Goal: Task Accomplishment & Management: Manage account settings

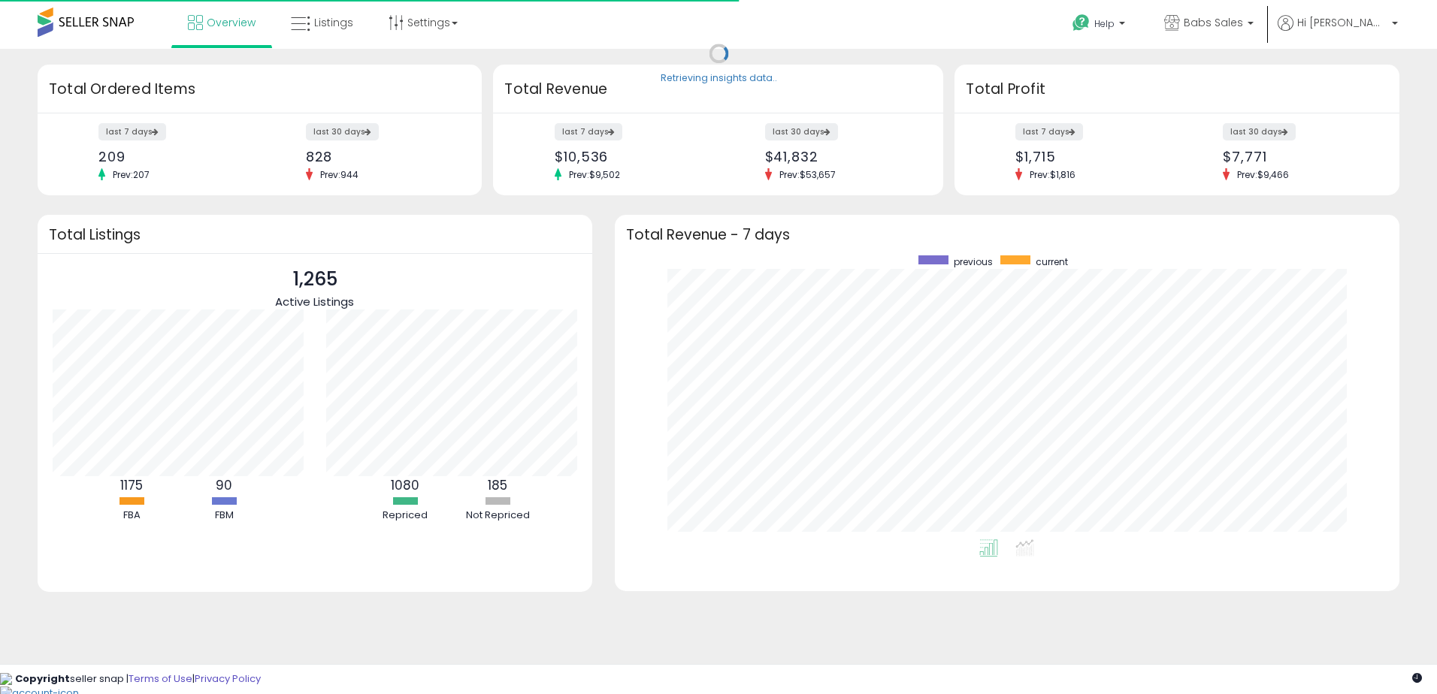
scroll to position [284, 754]
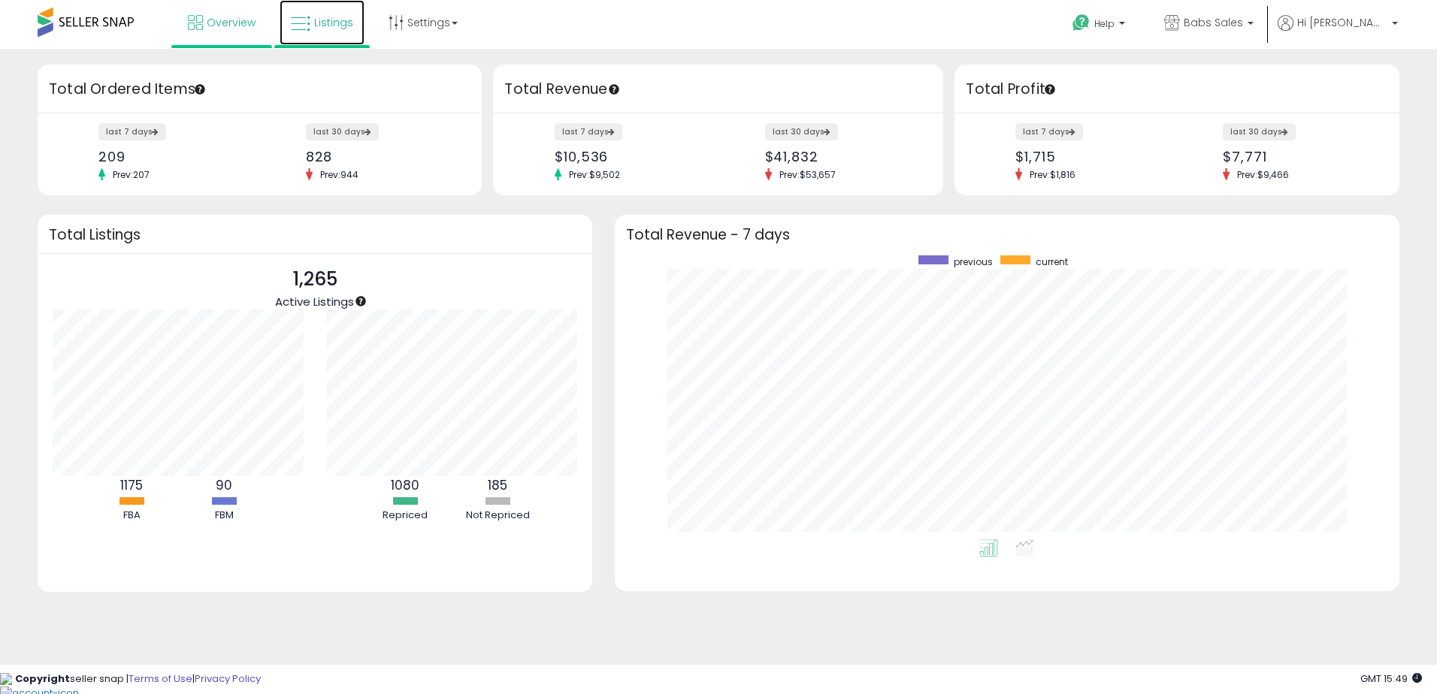
click at [334, 18] on span "Listings" at bounding box center [333, 22] width 39 height 15
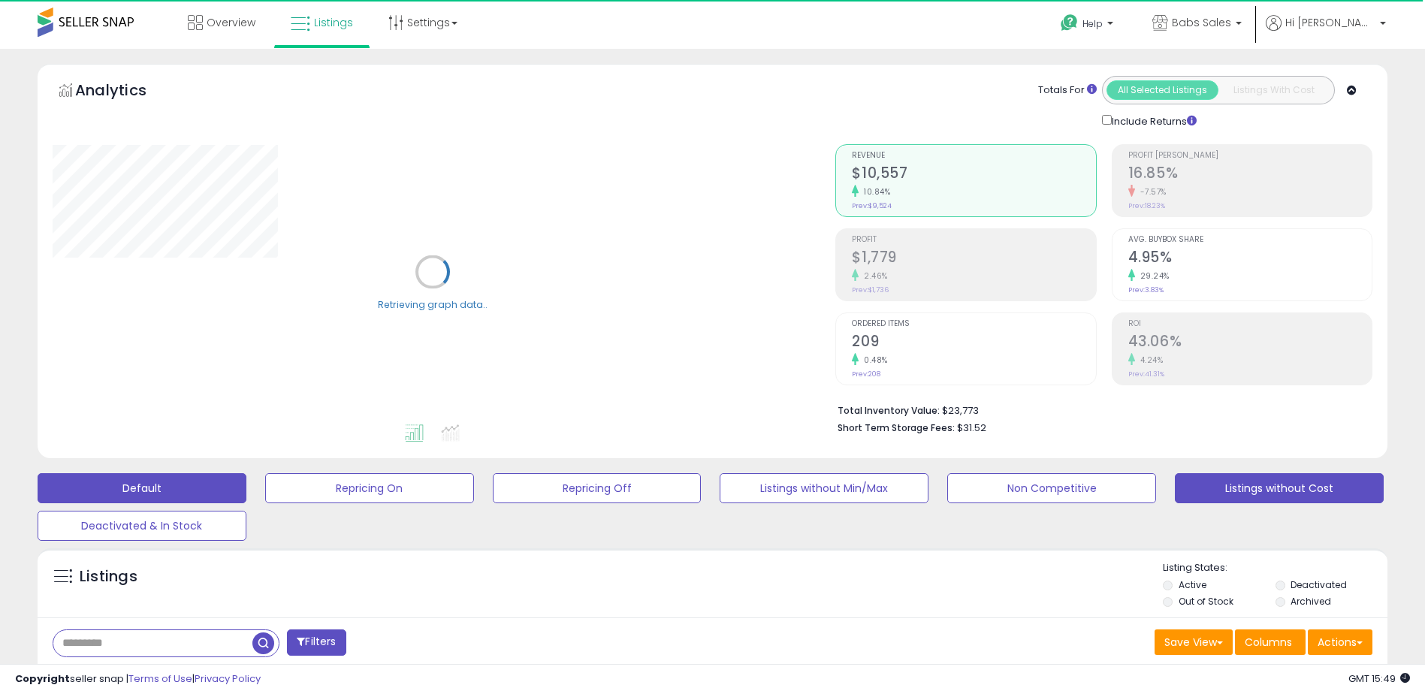
click at [474, 489] on button "Listings without Cost" at bounding box center [369, 488] width 209 height 30
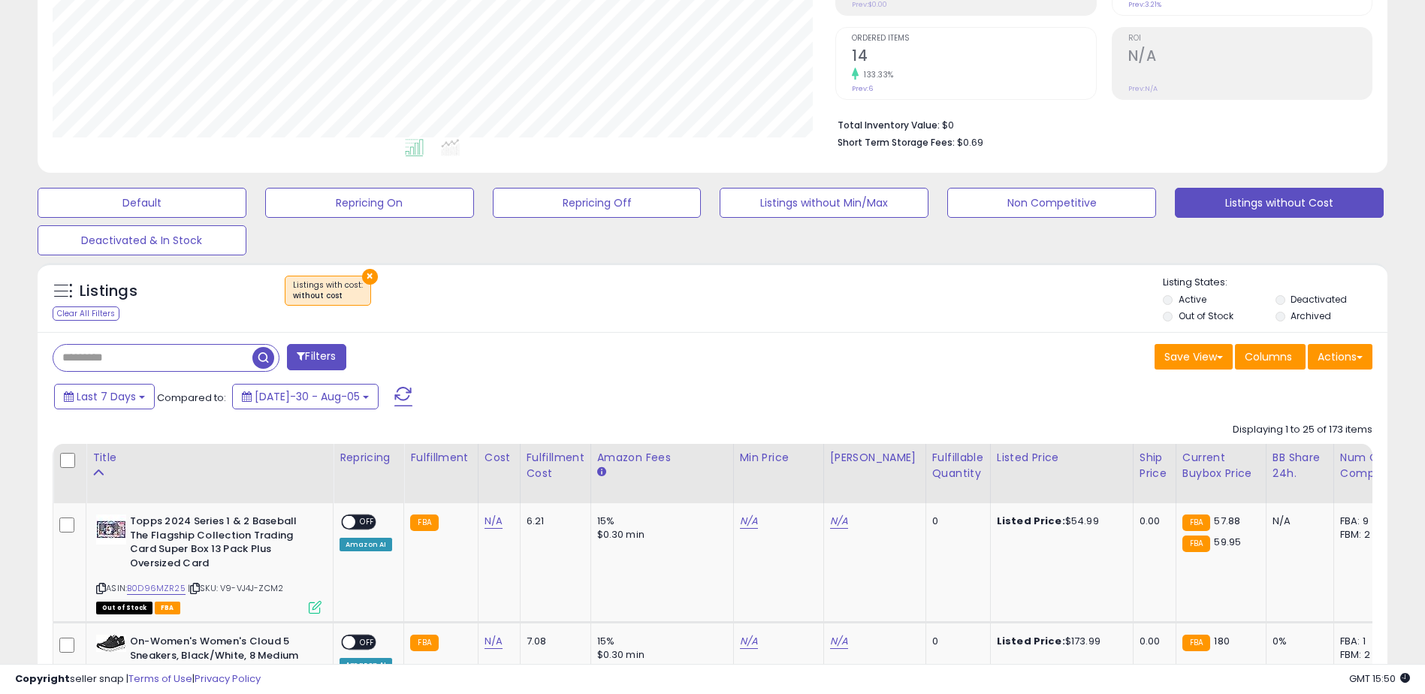
scroll to position [376, 0]
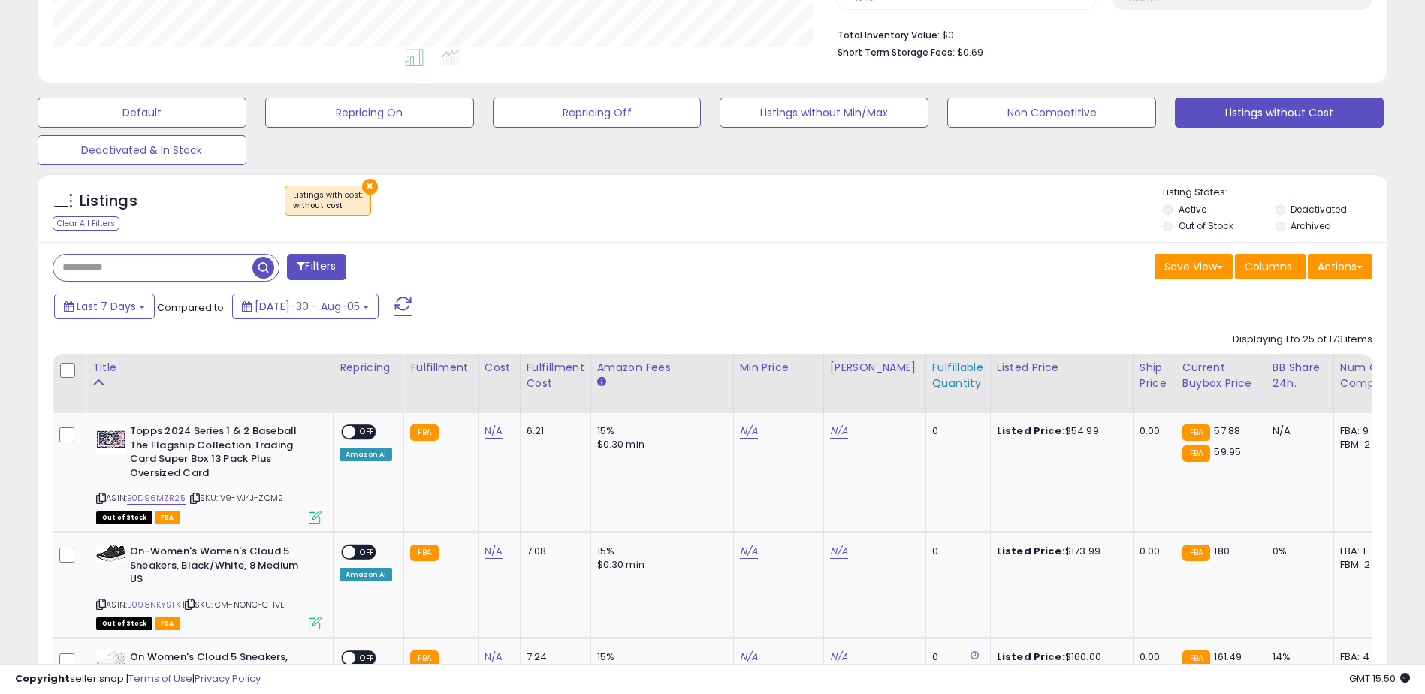
click at [932, 376] on div "Fulfillable Quantity" at bounding box center [958, 376] width 52 height 32
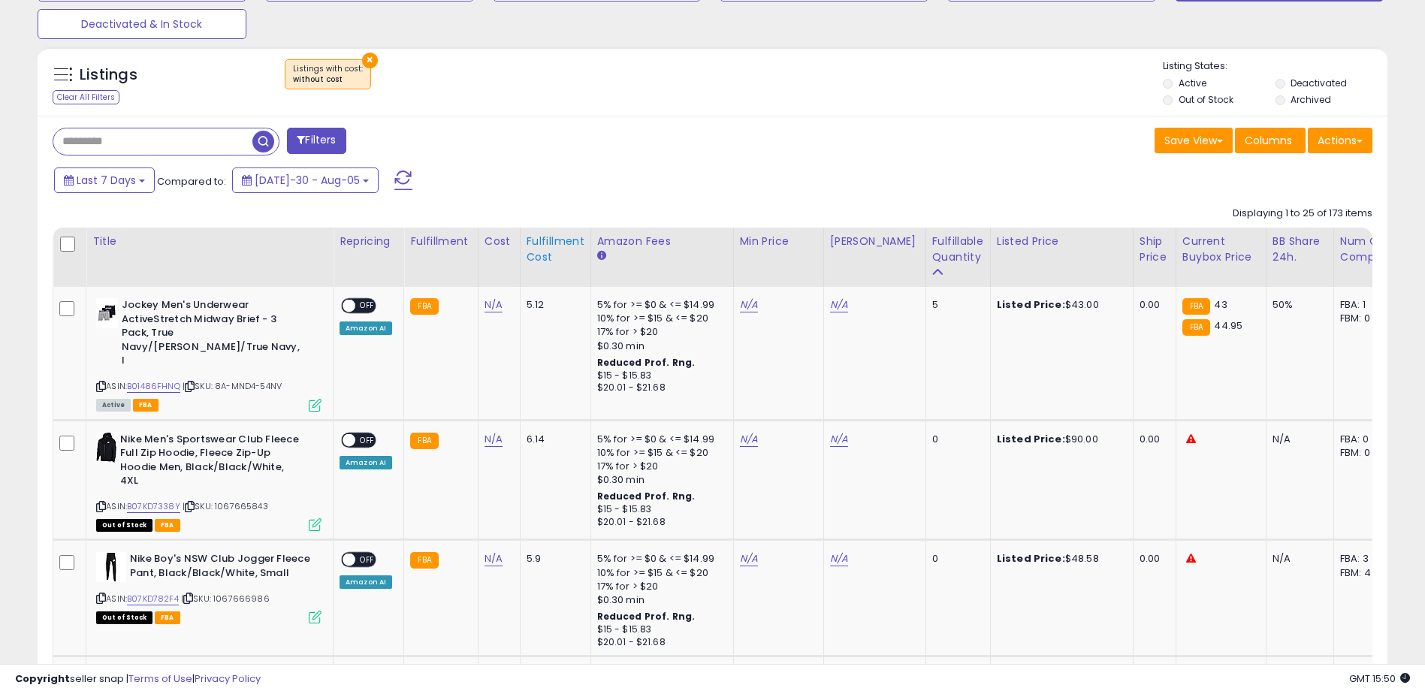
scroll to position [526, 0]
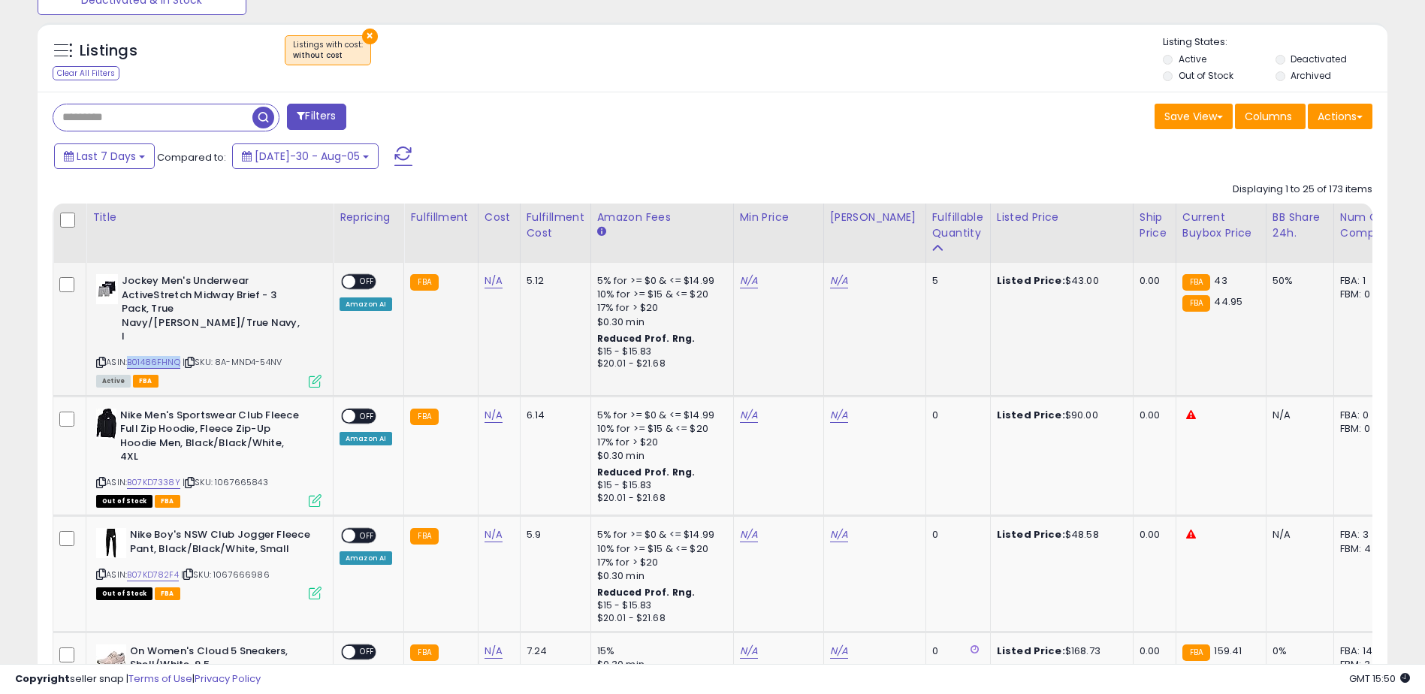
drag, startPoint x: 182, startPoint y: 346, endPoint x: 132, endPoint y: 344, distance: 49.6
click at [132, 344] on div "ASIN: B01486FHNQ | SKU: 8A-MND4-54NV Active FBA" at bounding box center [208, 329] width 225 height 111
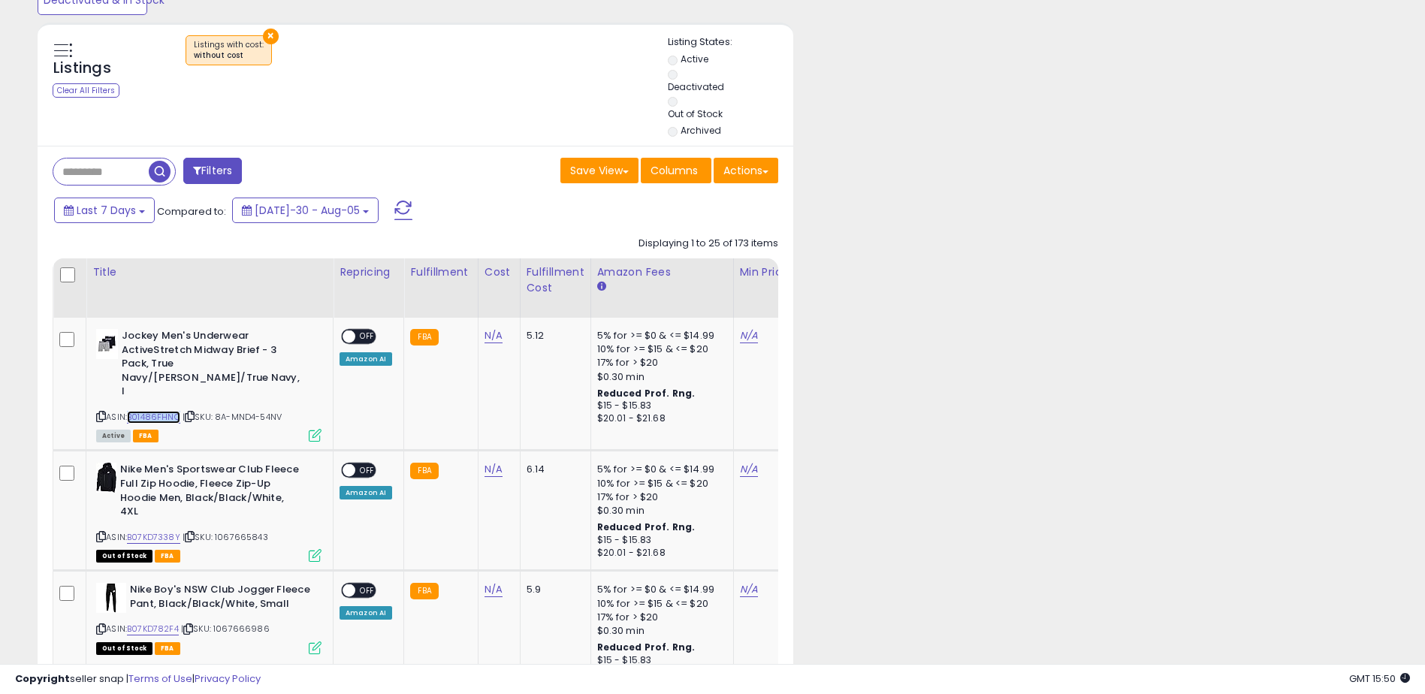
scroll to position [751014, 750885]
click at [491, 335] on link "N/A" at bounding box center [494, 335] width 18 height 15
click at [428, 300] on input "number" at bounding box center [448, 299] width 134 height 26
type input "*****"
click at [545, 295] on button "submit" at bounding box center [533, 297] width 26 height 23
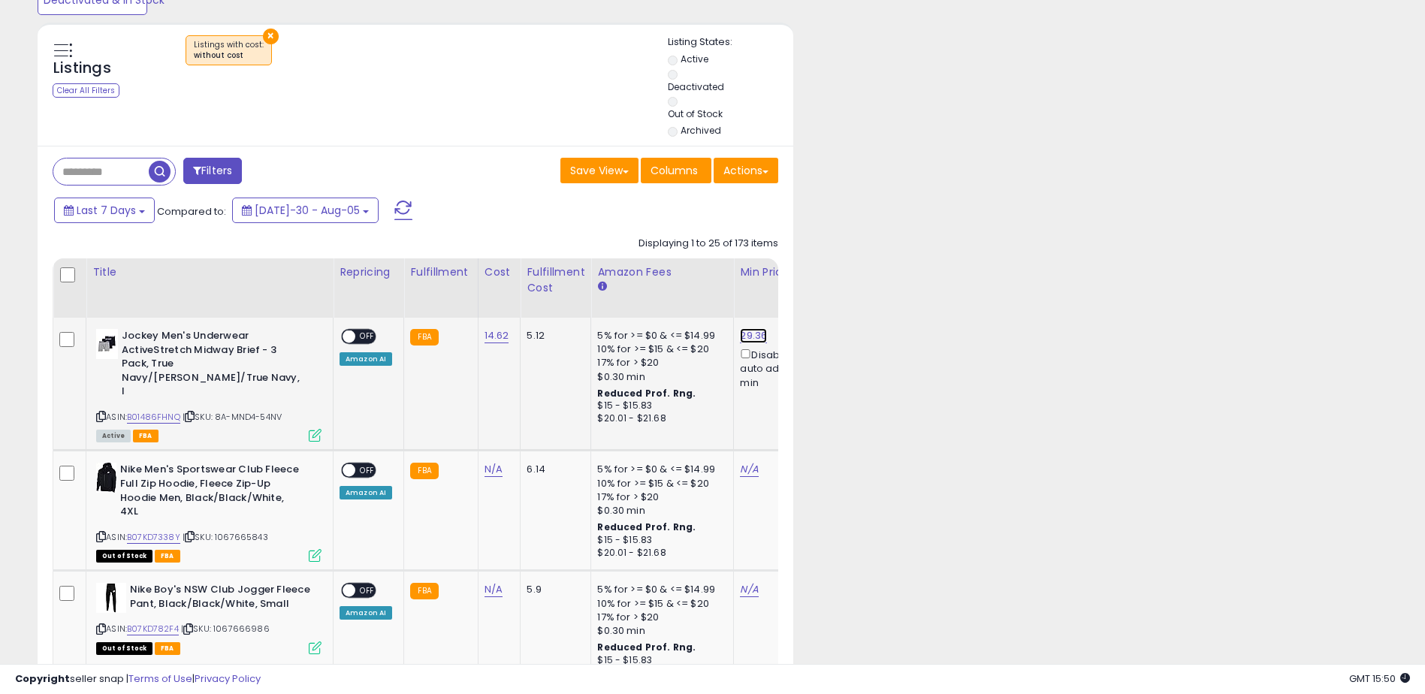
click at [742, 334] on link "29.36" at bounding box center [753, 335] width 27 height 15
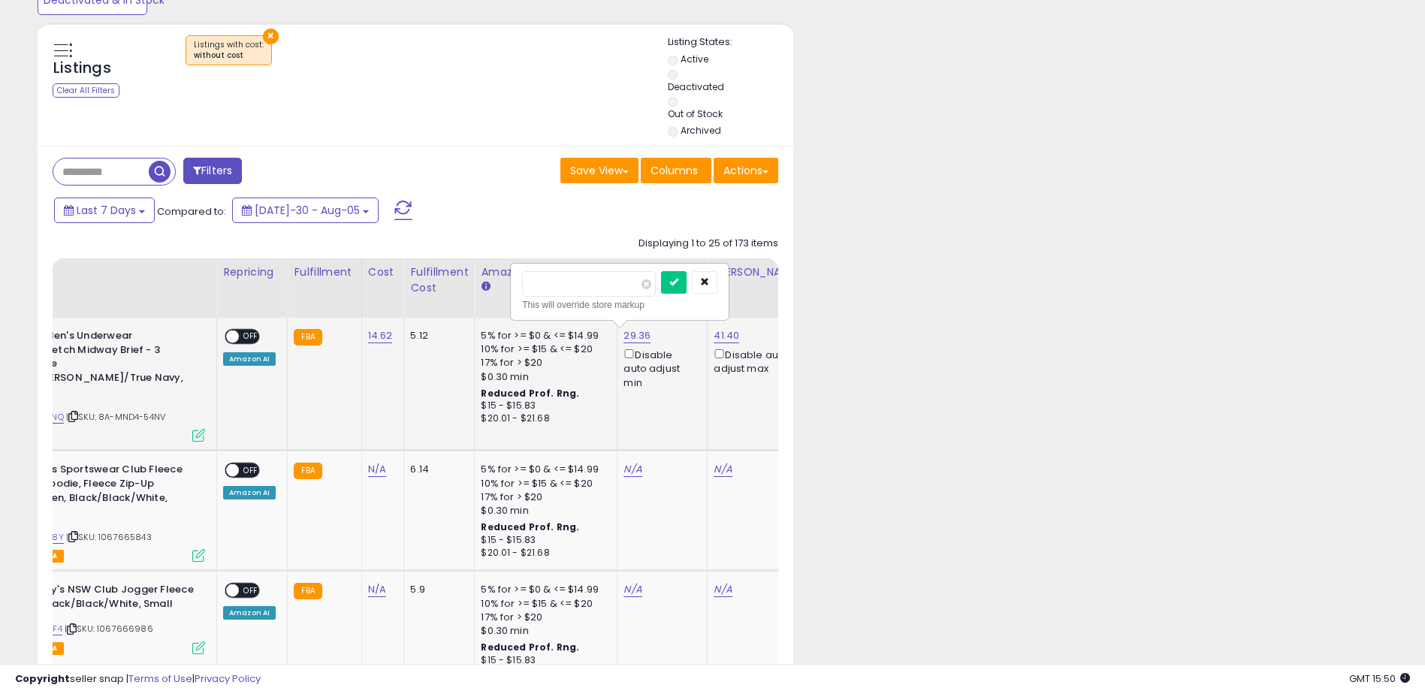
type input "*"
click at [547, 286] on input "number" at bounding box center [589, 284] width 134 height 26
type input "*****"
click at [678, 281] on icon "submit" at bounding box center [673, 281] width 9 height 9
click at [714, 337] on link "41.40" at bounding box center [727, 335] width 26 height 15
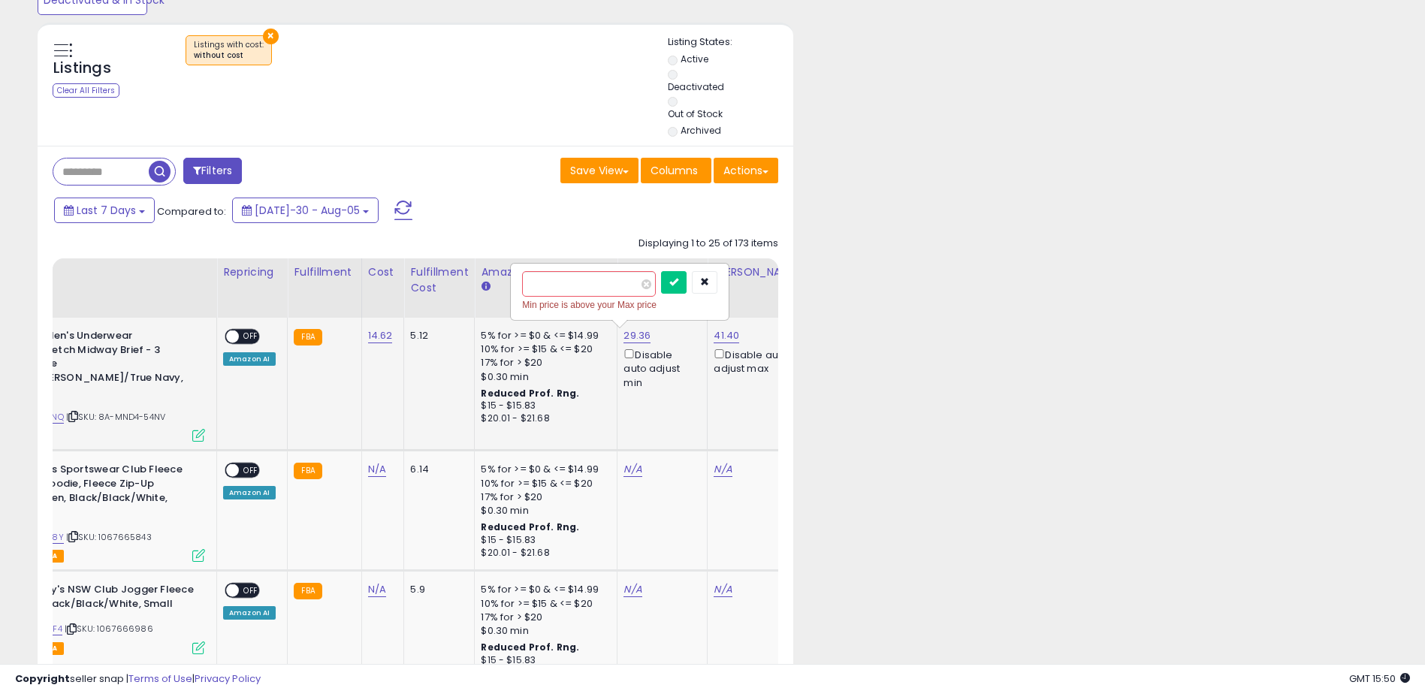
scroll to position [0, 205]
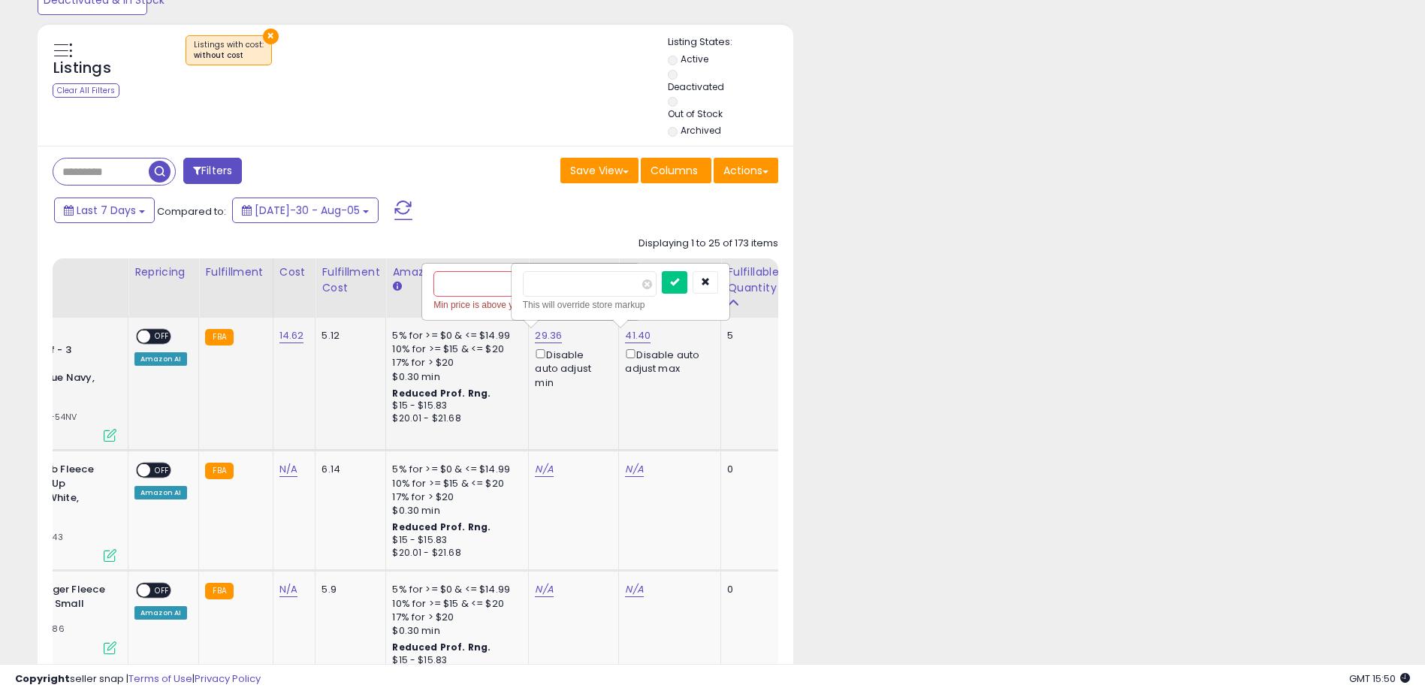
type input "*"
type input "*****"
click at [679, 277] on icon "submit" at bounding box center [674, 281] width 9 height 9
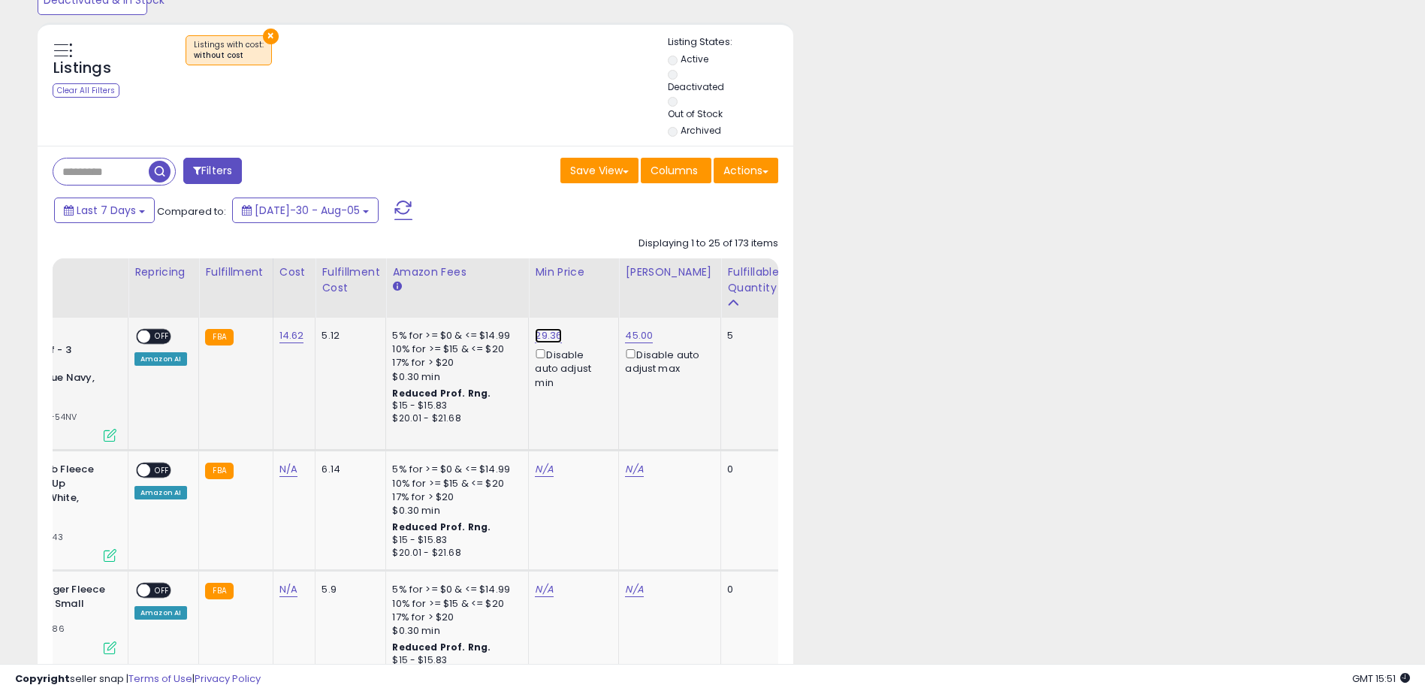
click at [537, 337] on link "29.36" at bounding box center [548, 335] width 27 height 15
type input "*"
type input "*****"
click at [598, 276] on button "submit" at bounding box center [586, 282] width 26 height 23
click at [144, 332] on span at bounding box center [143, 337] width 13 height 13
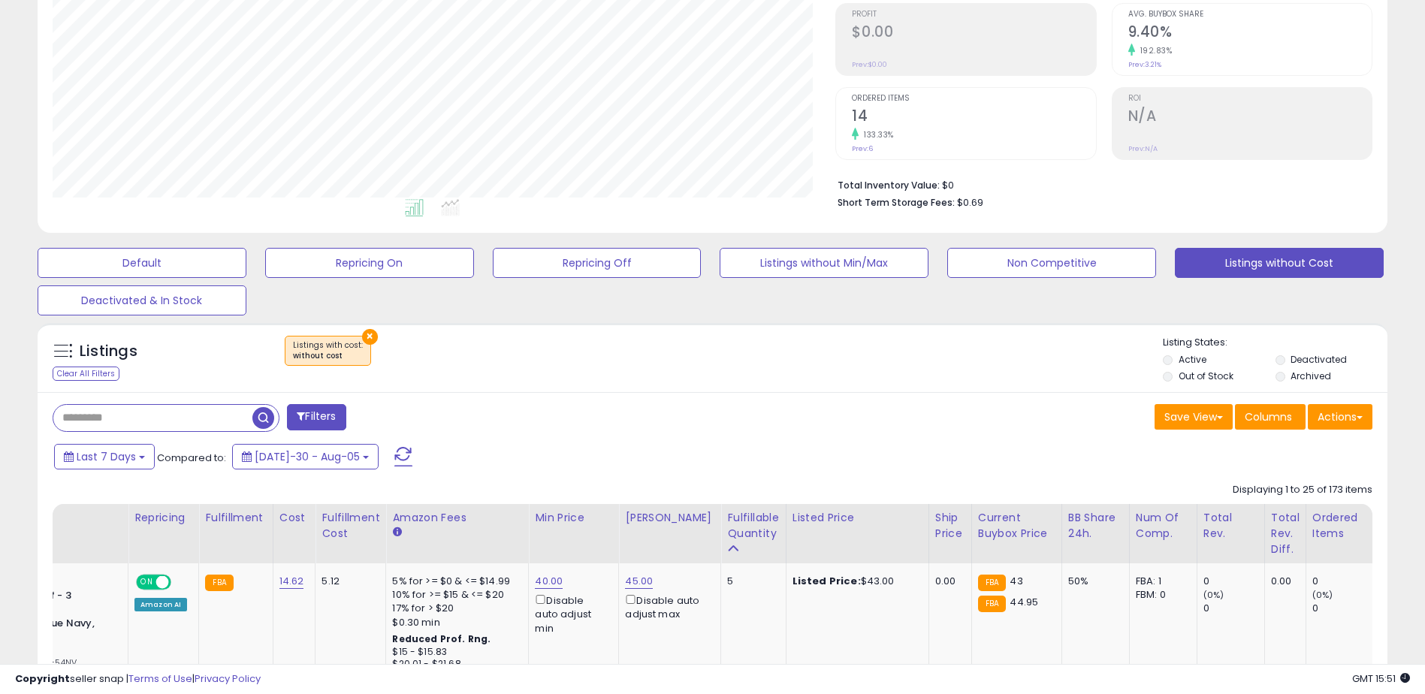
scroll to position [0, 0]
